Goal: Check status: Check status

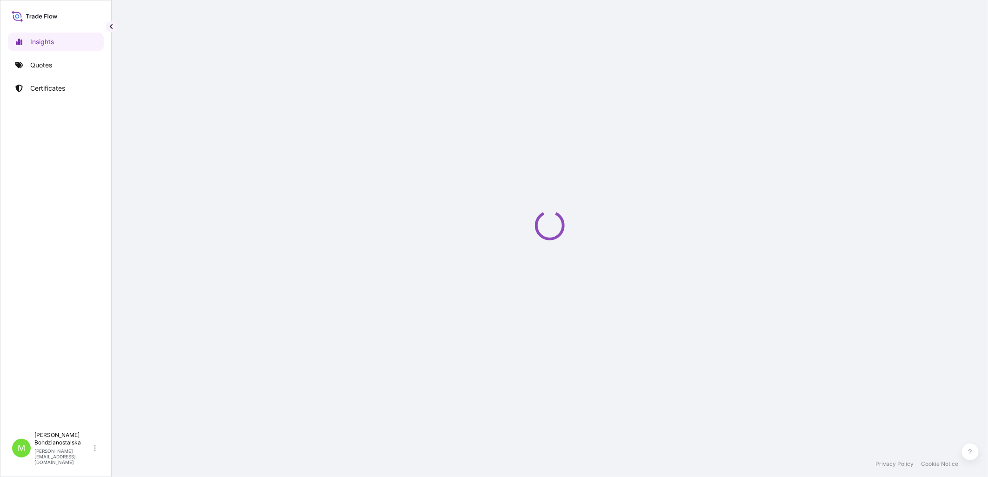
select select "2025"
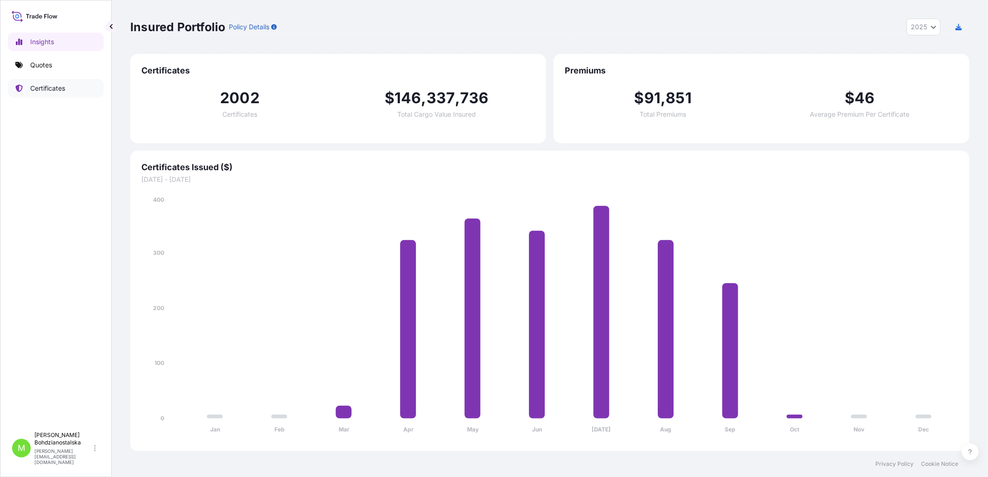
click at [55, 90] on p "Certificates" at bounding box center [47, 88] width 35 height 9
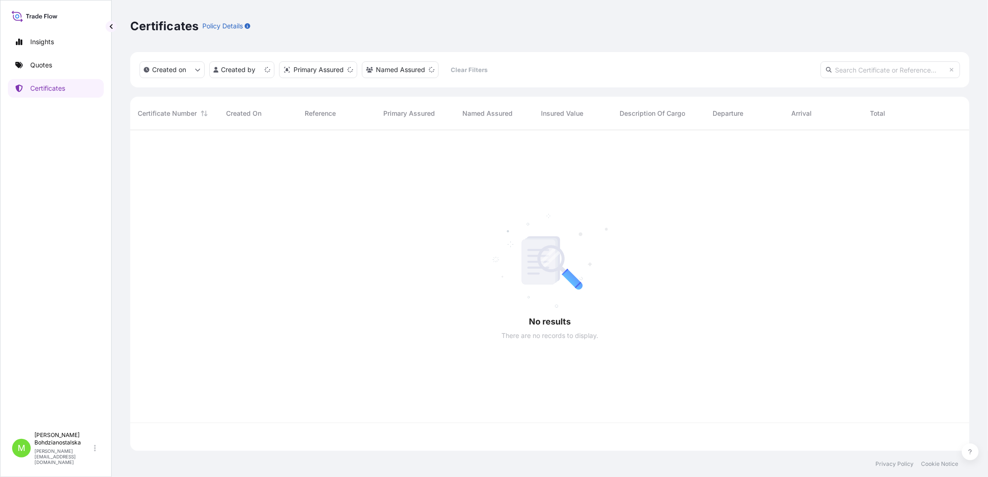
scroll to position [319, 831]
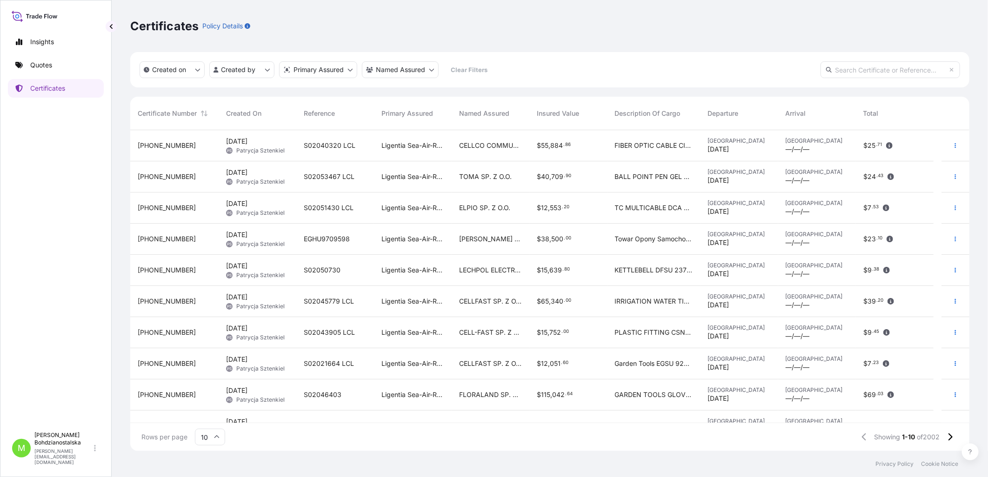
click at [863, 68] on input "text" at bounding box center [890, 69] width 140 height 17
paste input "31440-356-1"
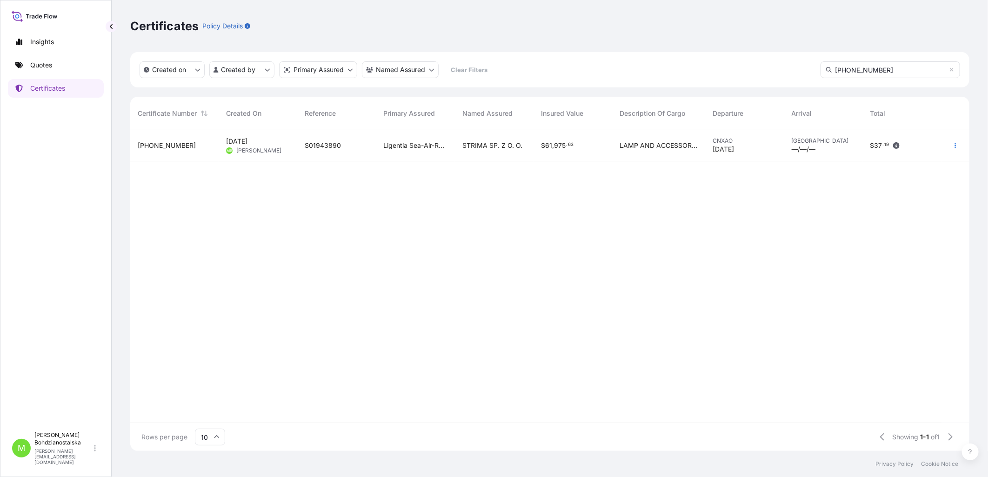
type input "31440-356-1"
click at [560, 145] on span "975" at bounding box center [560, 145] width 12 height 7
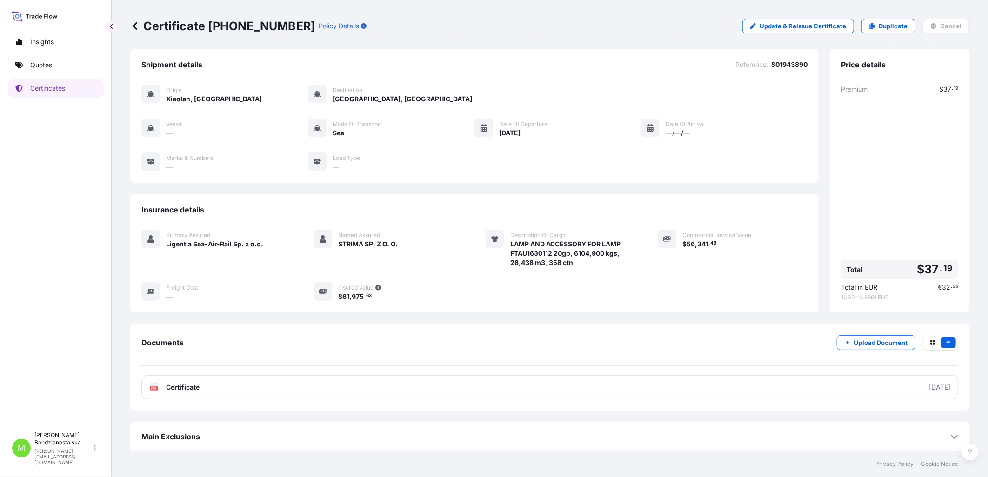
scroll to position [5, 0]
